Goal: Task Accomplishment & Management: Understand process/instructions

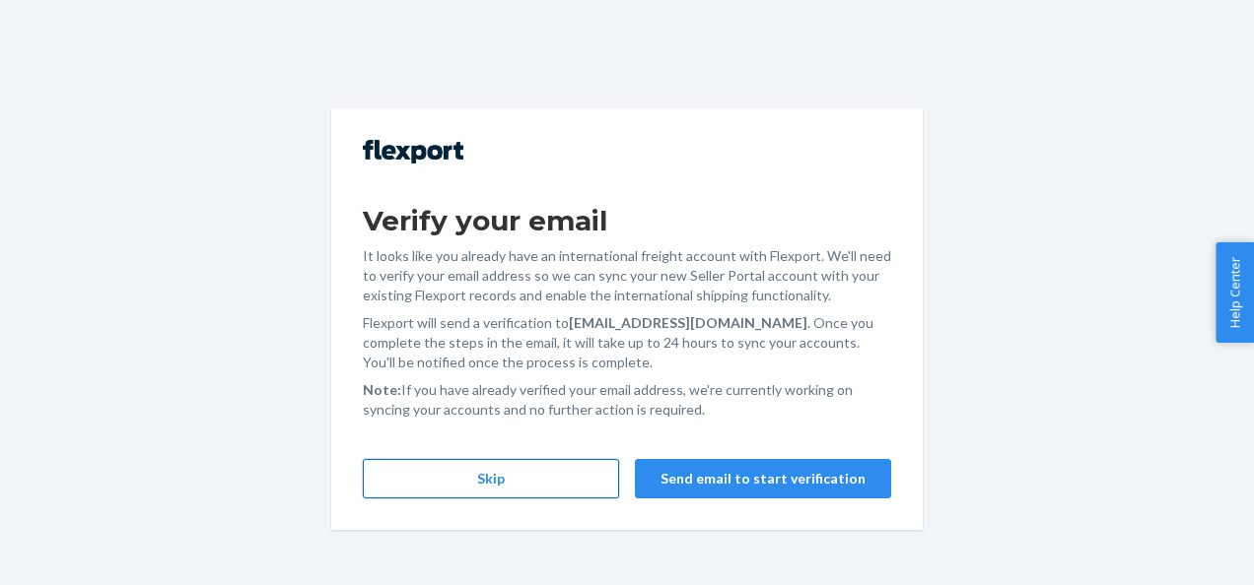
click at [589, 483] on button "Skip" at bounding box center [491, 478] width 256 height 39
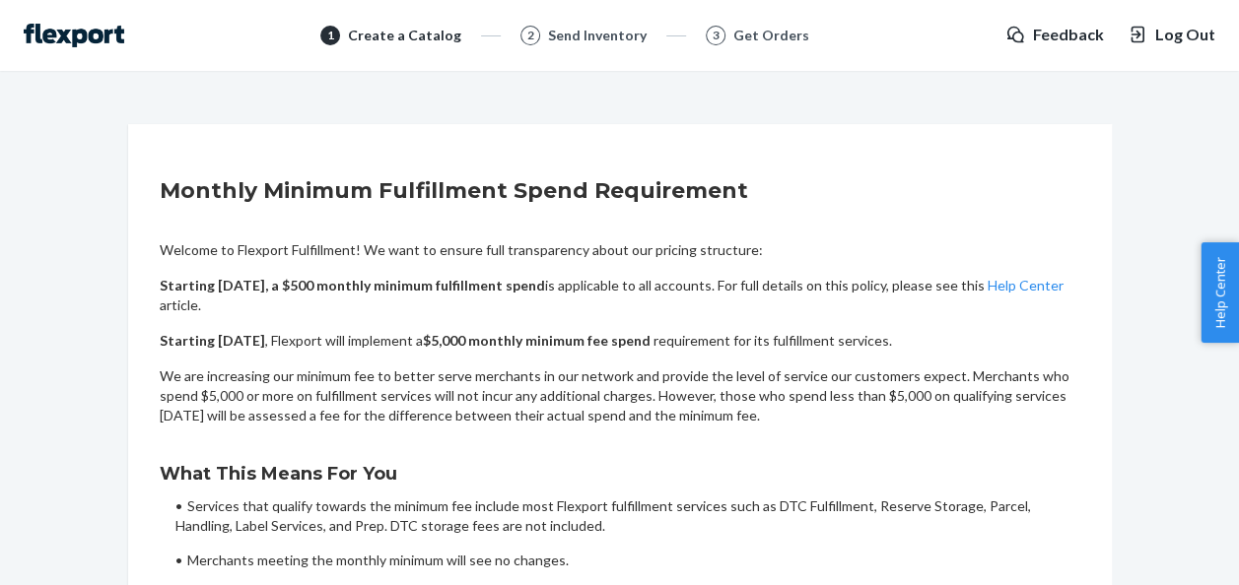
scroll to position [177, 0]
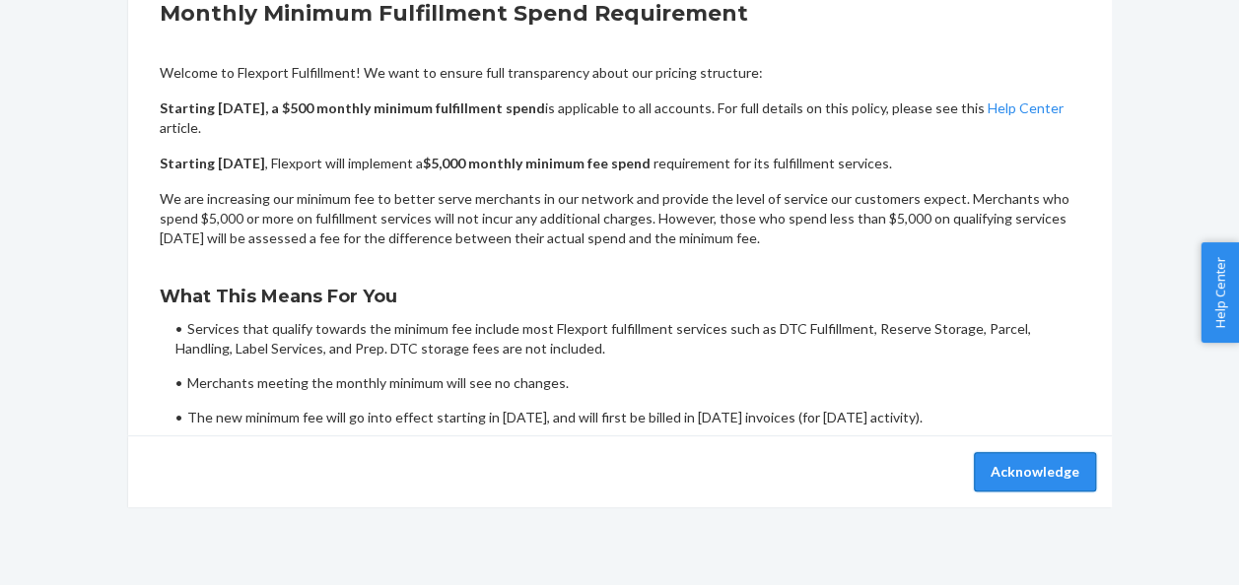
click at [1011, 475] on button "Acknowledge" at bounding box center [1035, 471] width 122 height 39
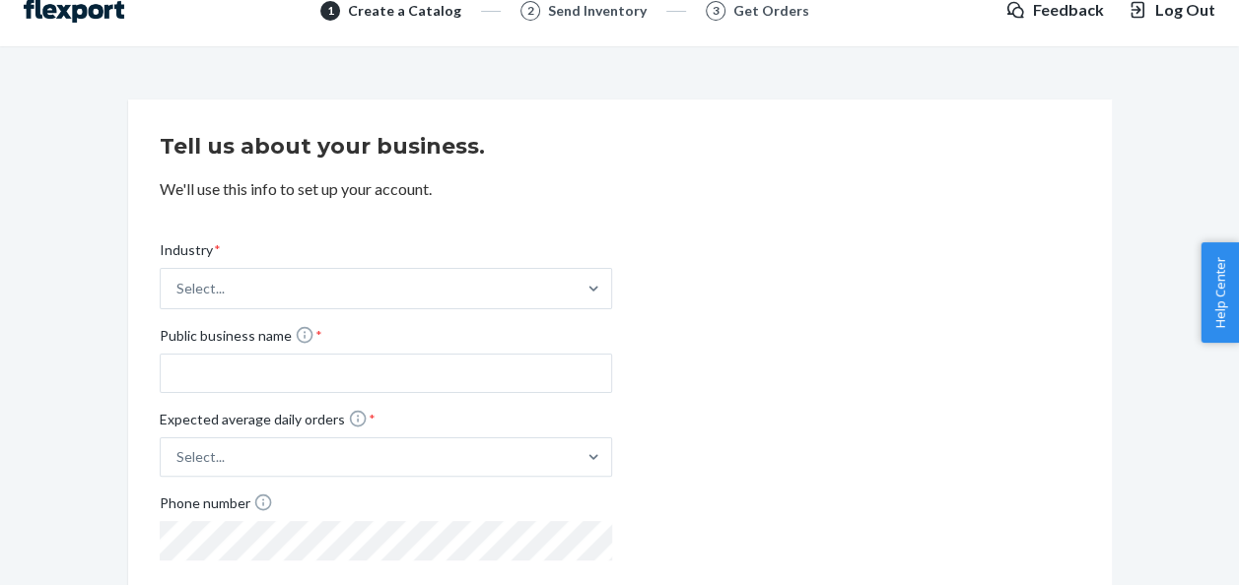
scroll to position [32, 0]
